Goal: Task Accomplishment & Management: Use online tool/utility

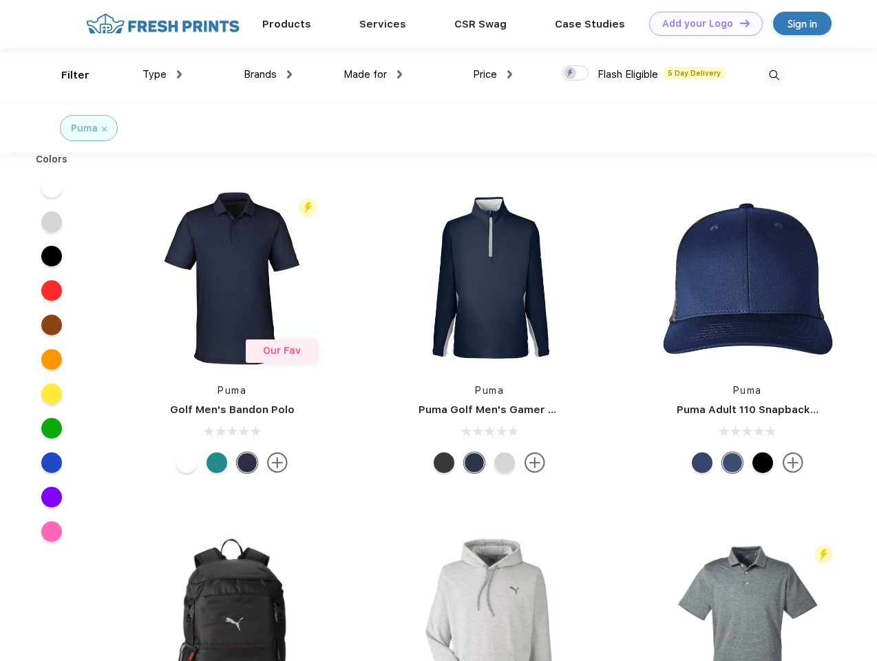
scroll to position [1, 0]
click at [701, 23] on link "Add your Logo Design Tool" at bounding box center [706, 24] width 114 height 24
click at [0, 0] on div "Design Tool" at bounding box center [0, 0] width 0 height 0
click at [739, 23] on link "Add your Logo Design Tool" at bounding box center [706, 24] width 114 height 24
click at [66, 75] on div "Filter" at bounding box center [75, 75] width 28 height 16
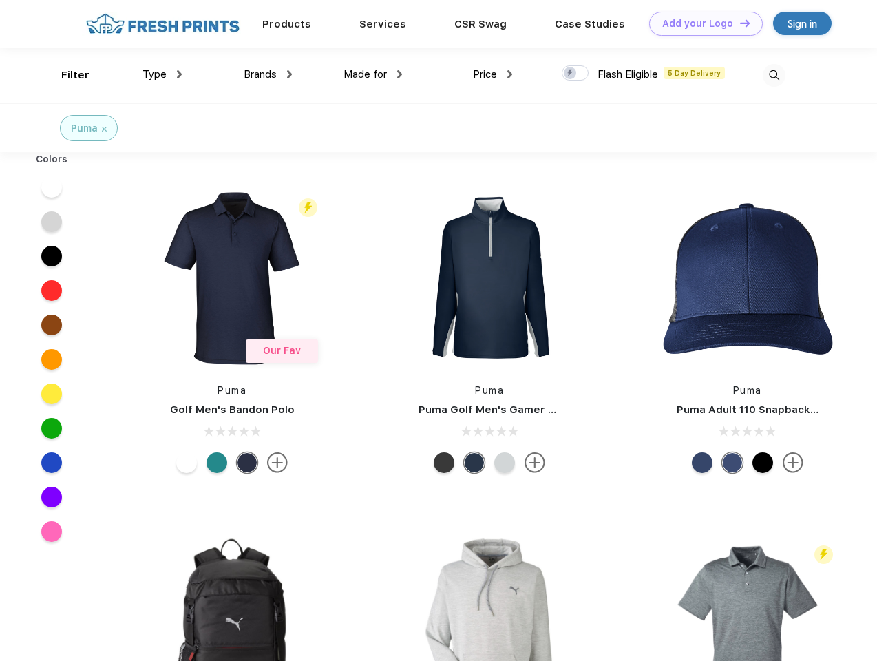
click at [163, 74] on span "Type" at bounding box center [155, 74] width 24 height 12
click at [268, 74] on span "Brands" at bounding box center [260, 74] width 33 height 12
click at [373, 74] on span "Made for" at bounding box center [365, 74] width 43 height 12
click at [493, 74] on span "Price" at bounding box center [485, 74] width 24 height 12
click at [576, 74] on div at bounding box center [575, 72] width 27 height 15
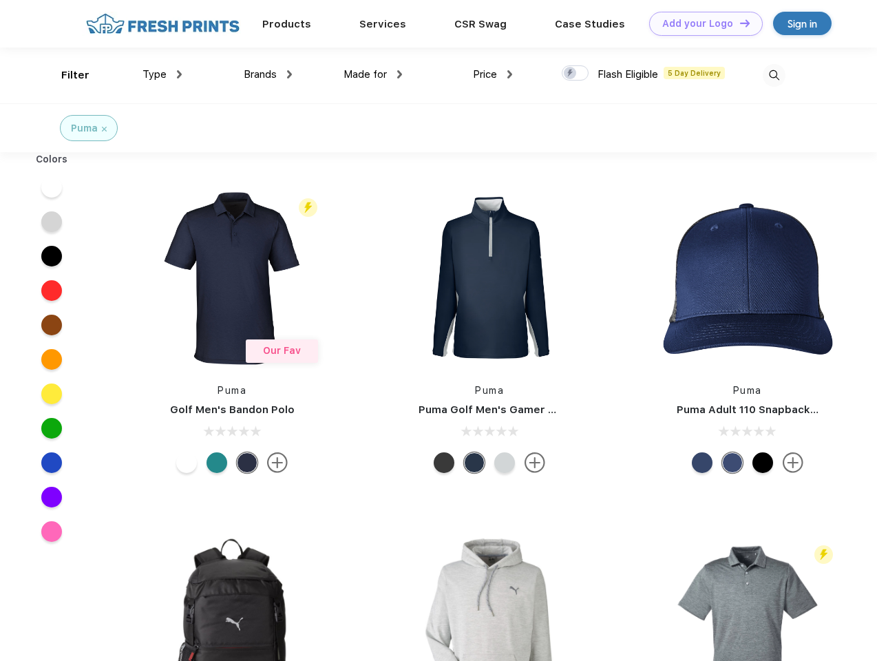
click at [571, 74] on input "checkbox" at bounding box center [566, 69] width 9 height 9
click at [774, 75] on img at bounding box center [774, 75] width 23 height 23
